Goal: Entertainment & Leisure: Browse casually

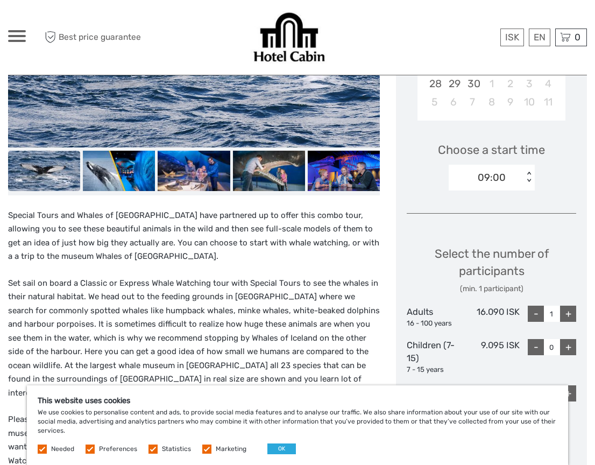
scroll to position [311, 0]
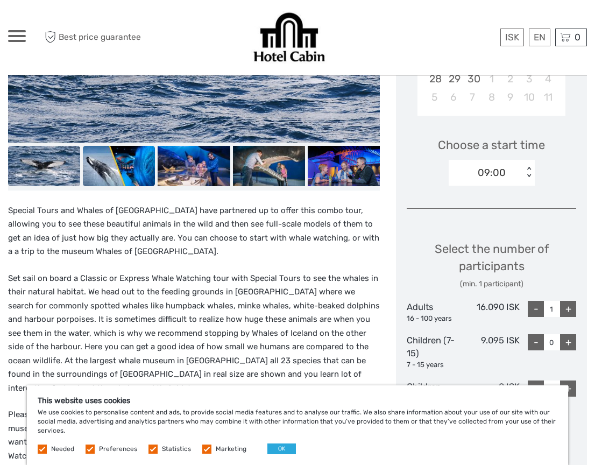
click at [114, 169] on img at bounding box center [119, 166] width 72 height 40
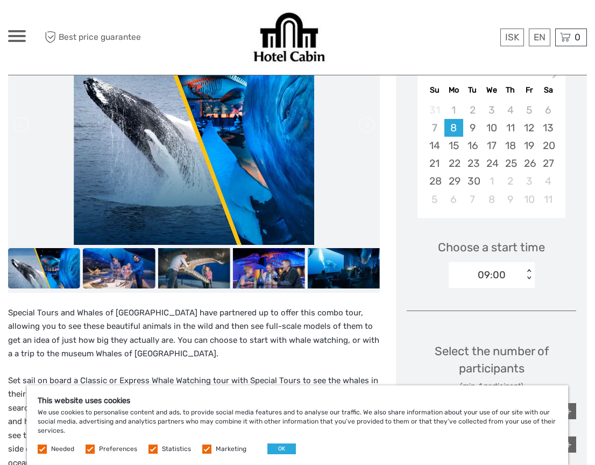
scroll to position [204, 0]
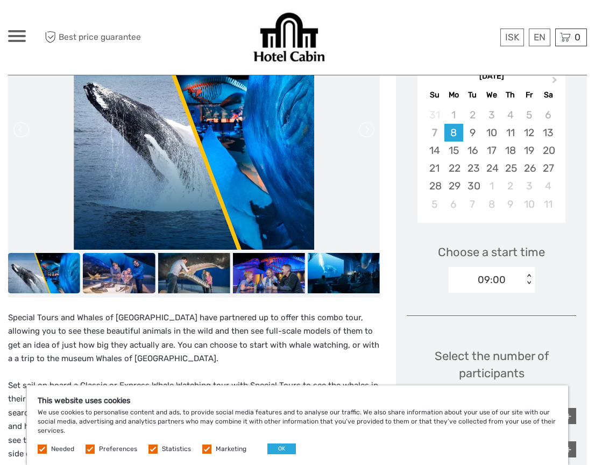
click at [129, 276] on img at bounding box center [119, 273] width 72 height 40
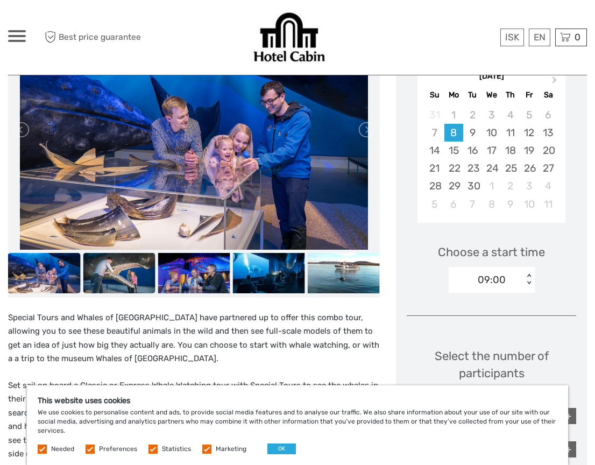
click at [146, 273] on img at bounding box center [119, 273] width 72 height 40
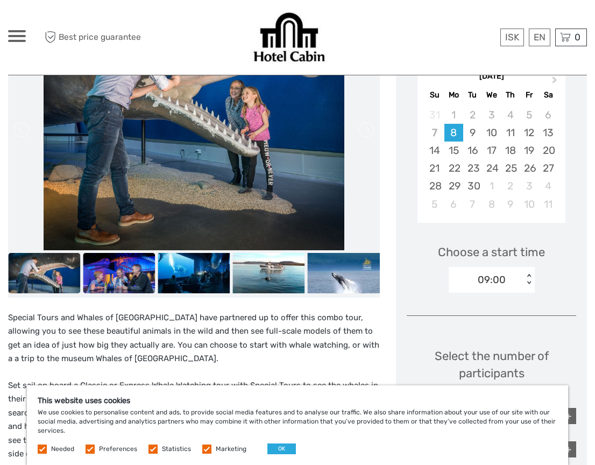
click at [143, 272] on img at bounding box center [119, 273] width 72 height 40
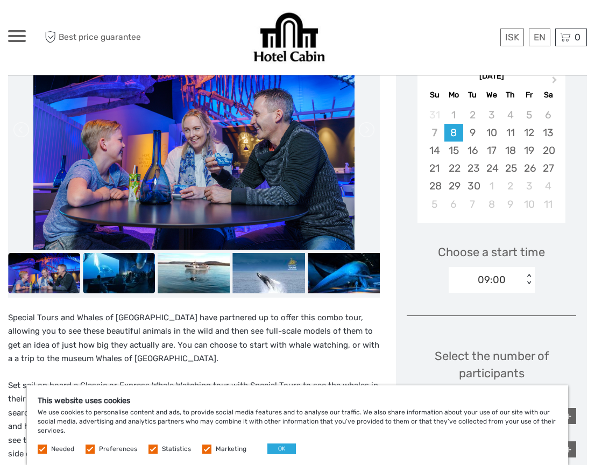
click at [144, 276] on img at bounding box center [119, 273] width 72 height 40
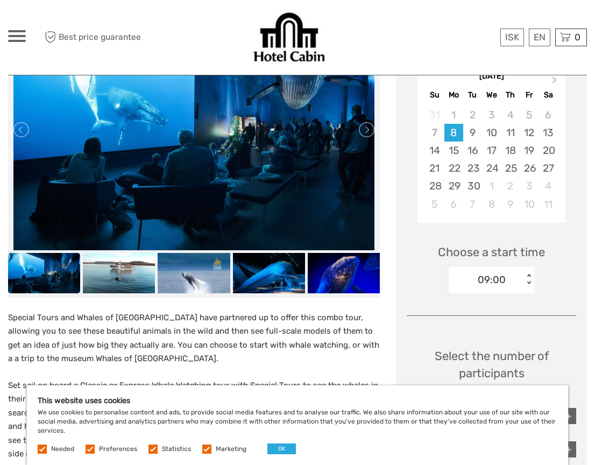
click at [144, 276] on img at bounding box center [119, 273] width 72 height 40
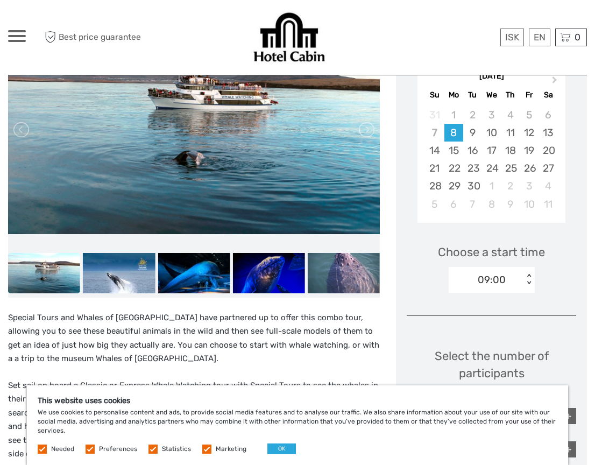
click at [144, 276] on img at bounding box center [119, 273] width 72 height 40
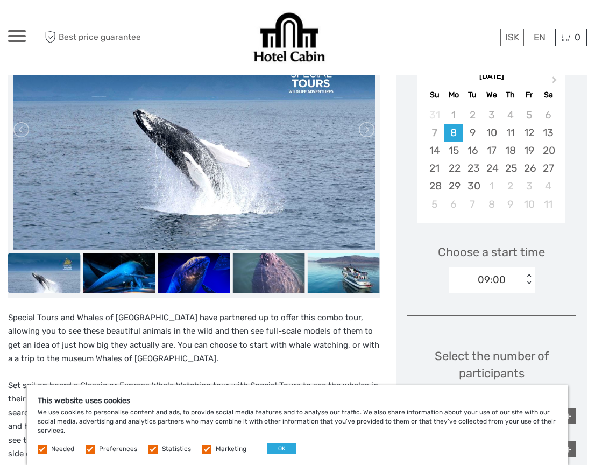
click at [144, 276] on img at bounding box center [119, 273] width 72 height 40
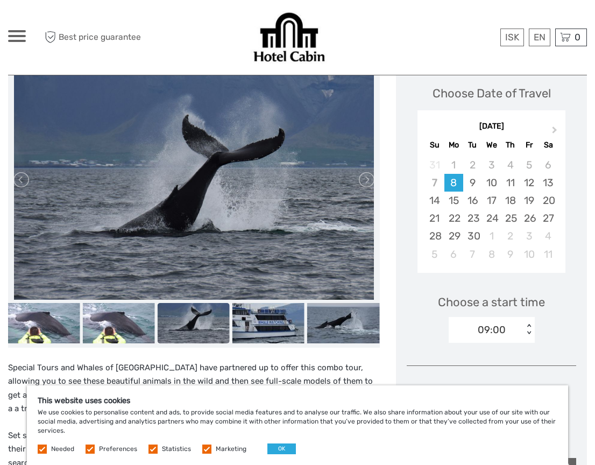
scroll to position [154, 0]
click at [366, 179] on link at bounding box center [365, 179] width 17 height 17
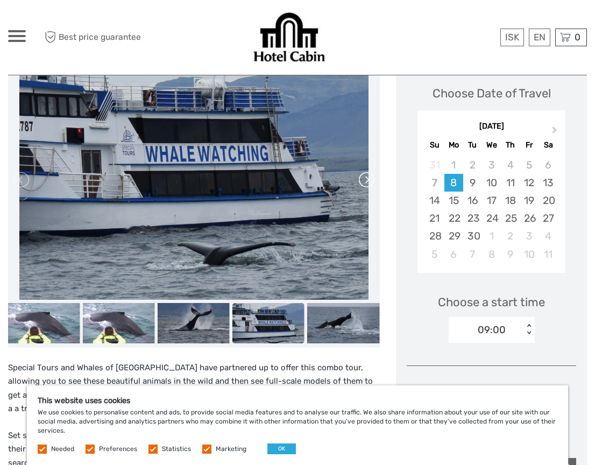
click at [366, 180] on link at bounding box center [365, 179] width 17 height 17
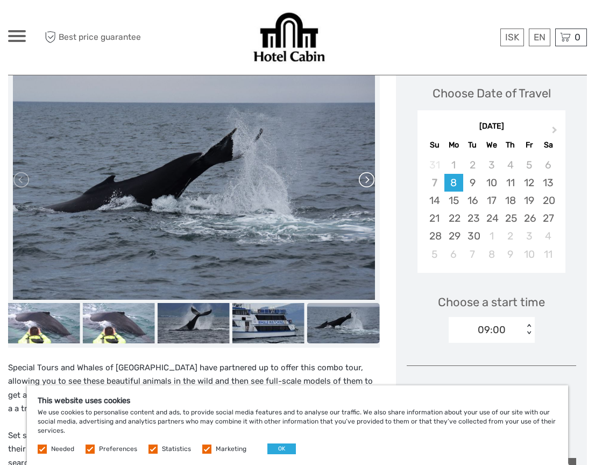
click at [366, 180] on link at bounding box center [365, 179] width 17 height 17
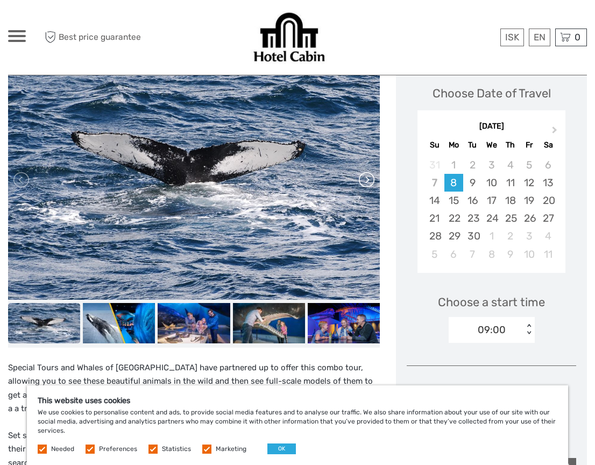
click at [366, 180] on link at bounding box center [365, 179] width 17 height 17
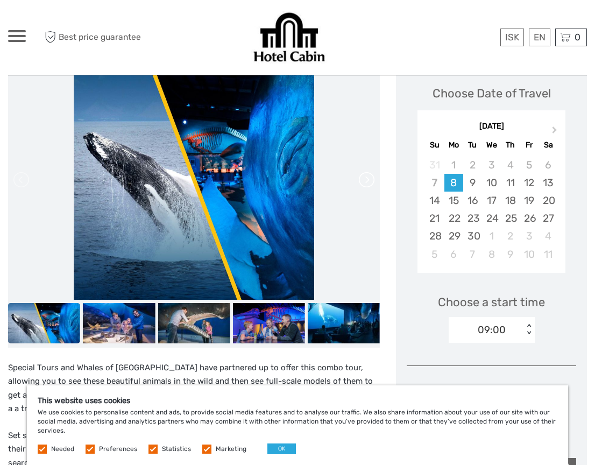
click at [366, 180] on link at bounding box center [365, 179] width 17 height 17
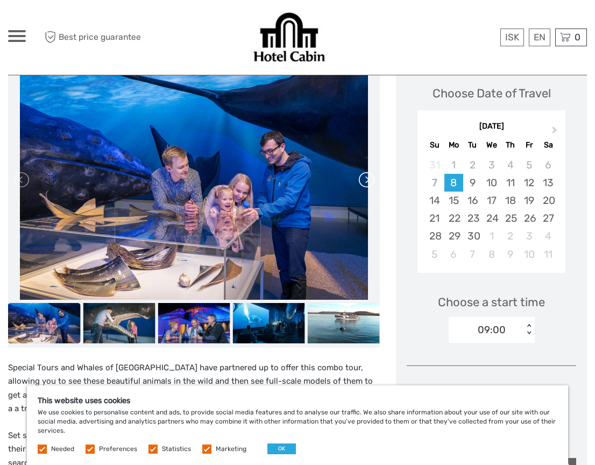
click at [366, 180] on link at bounding box center [365, 179] width 17 height 17
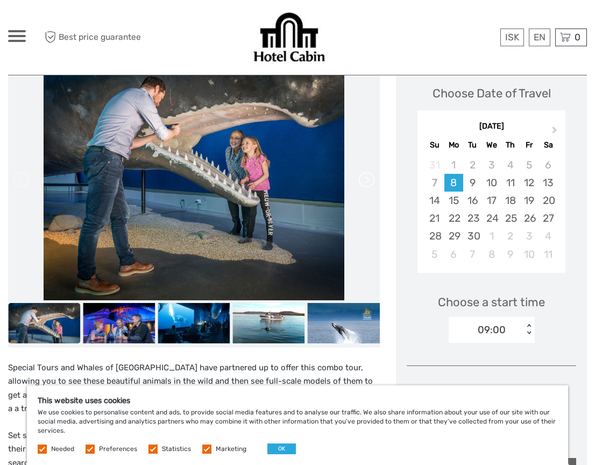
click at [366, 180] on link at bounding box center [365, 179] width 17 height 17
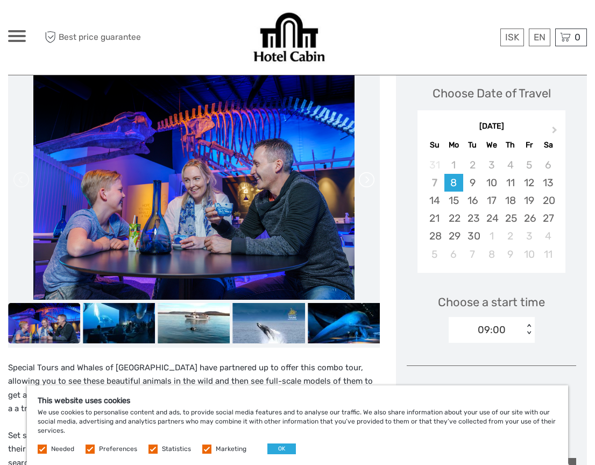
click at [366, 180] on link at bounding box center [365, 179] width 17 height 17
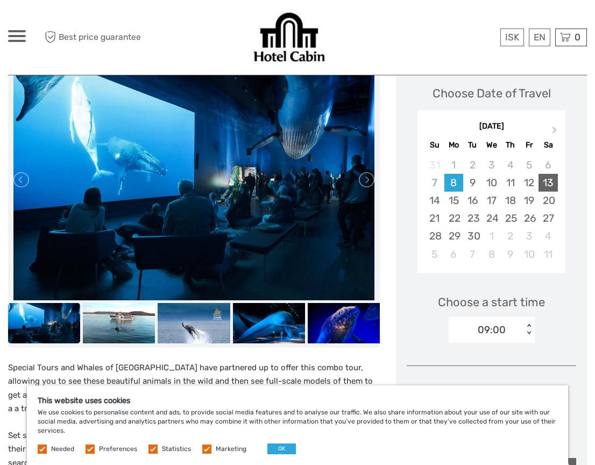
click at [548, 177] on div "13" at bounding box center [547, 183] width 19 height 18
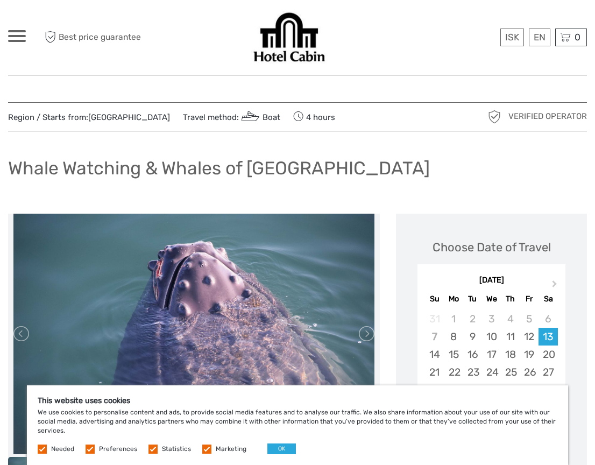
scroll to position [0, 0]
click at [273, 450] on button "OK" at bounding box center [281, 448] width 29 height 11
